Goal: Task Accomplishment & Management: Manage account settings

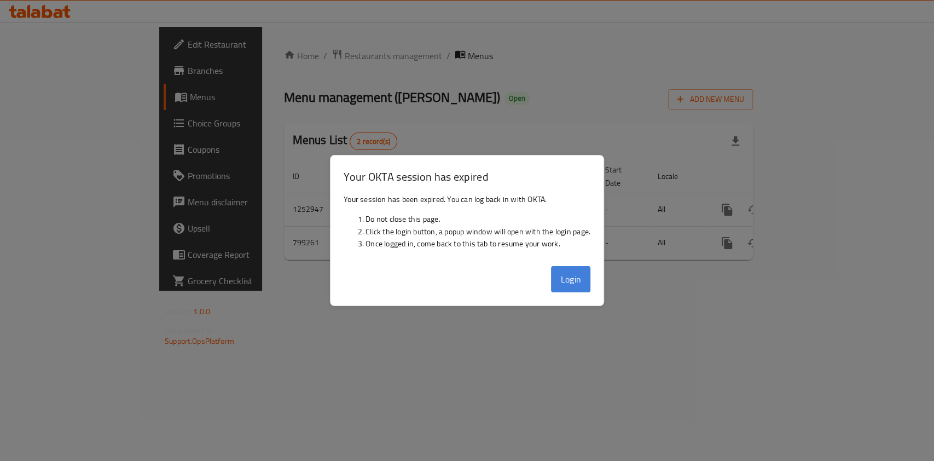
click at [563, 278] on button "Login" at bounding box center [570, 279] width 39 height 26
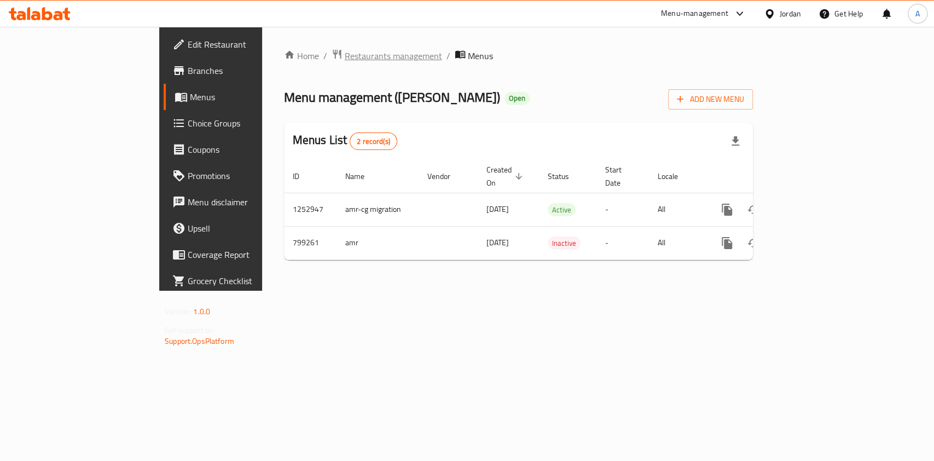
click at [345, 57] on span "Restaurants management" at bounding box center [393, 55] width 97 height 13
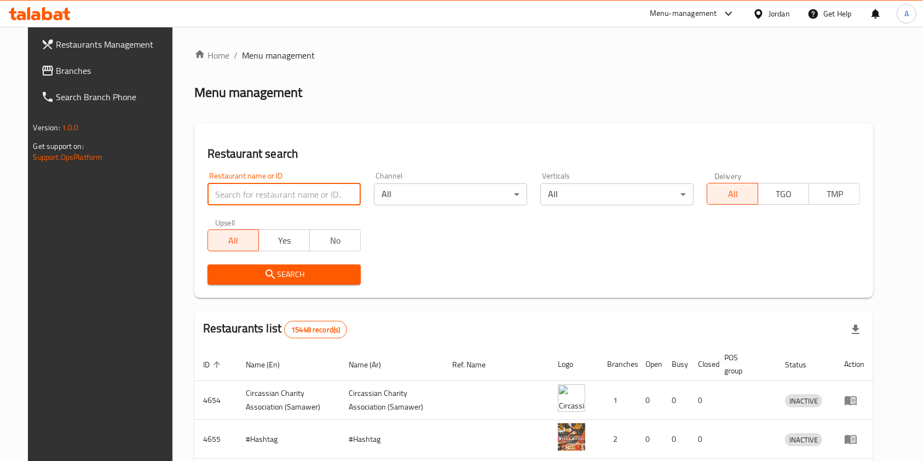
click at [269, 188] on input "search" at bounding box center [283, 194] width 153 height 22
type input "Qasmieh"
click button "Search" at bounding box center [283, 274] width 153 height 20
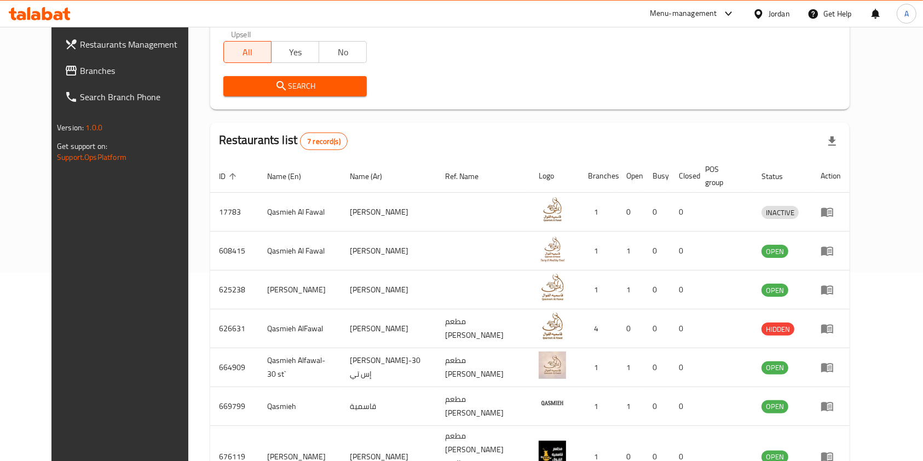
scroll to position [191, 0]
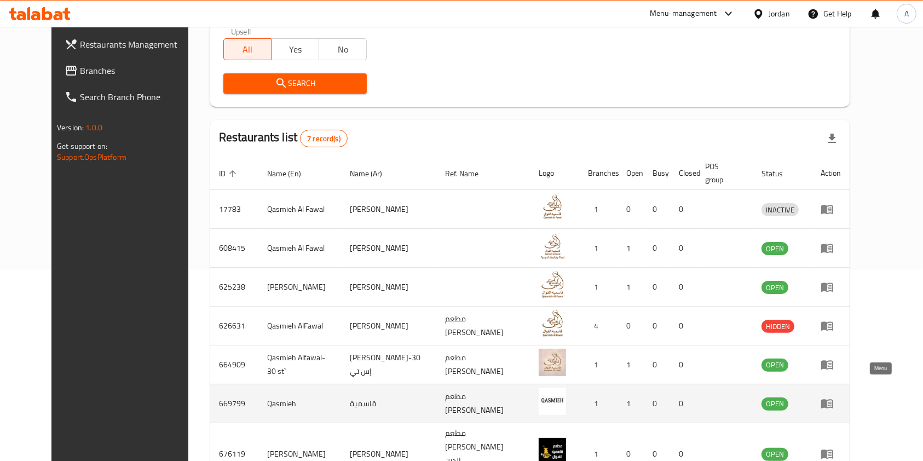
click at [833, 400] on icon "enhanced table" at bounding box center [827, 404] width 12 height 9
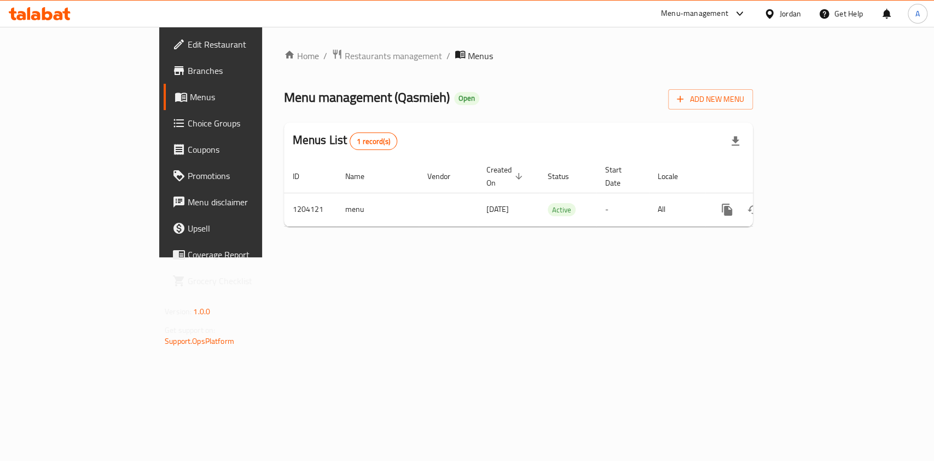
click at [188, 71] on span "Branches" at bounding box center [247, 70] width 119 height 13
